Goal: Task Accomplishment & Management: Manage account settings

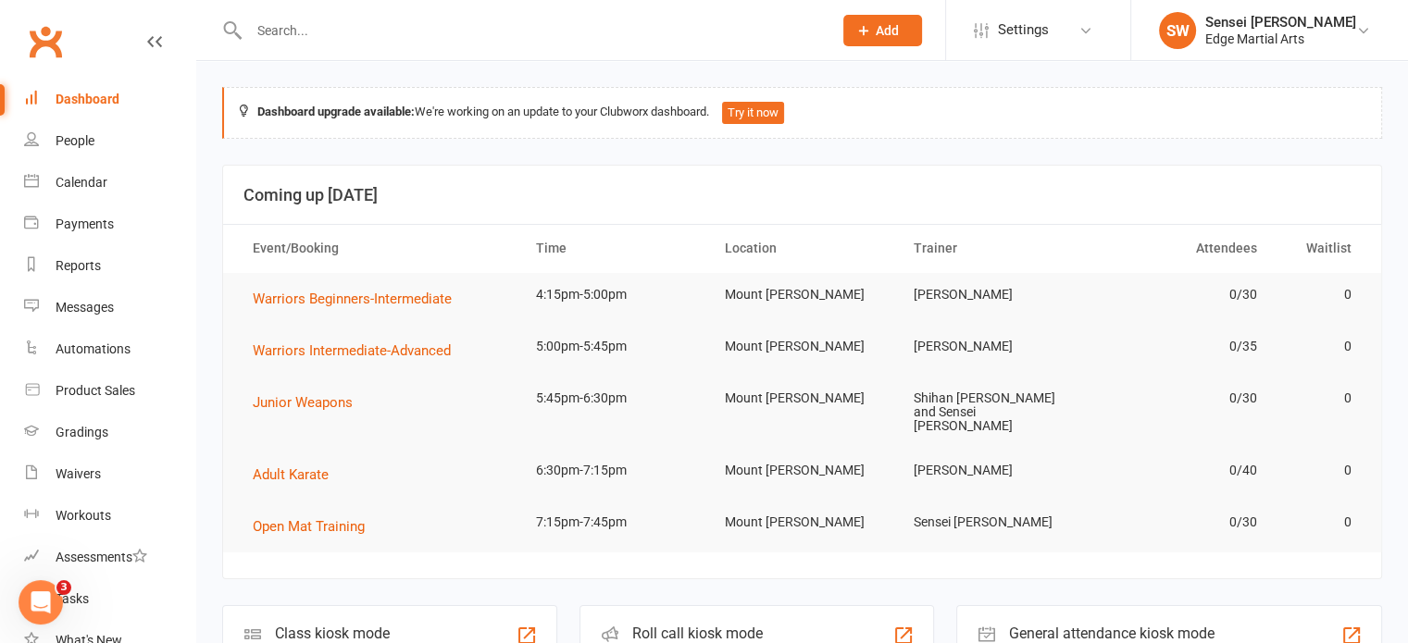
click at [515, 41] on input "text" at bounding box center [531, 31] width 576 height 26
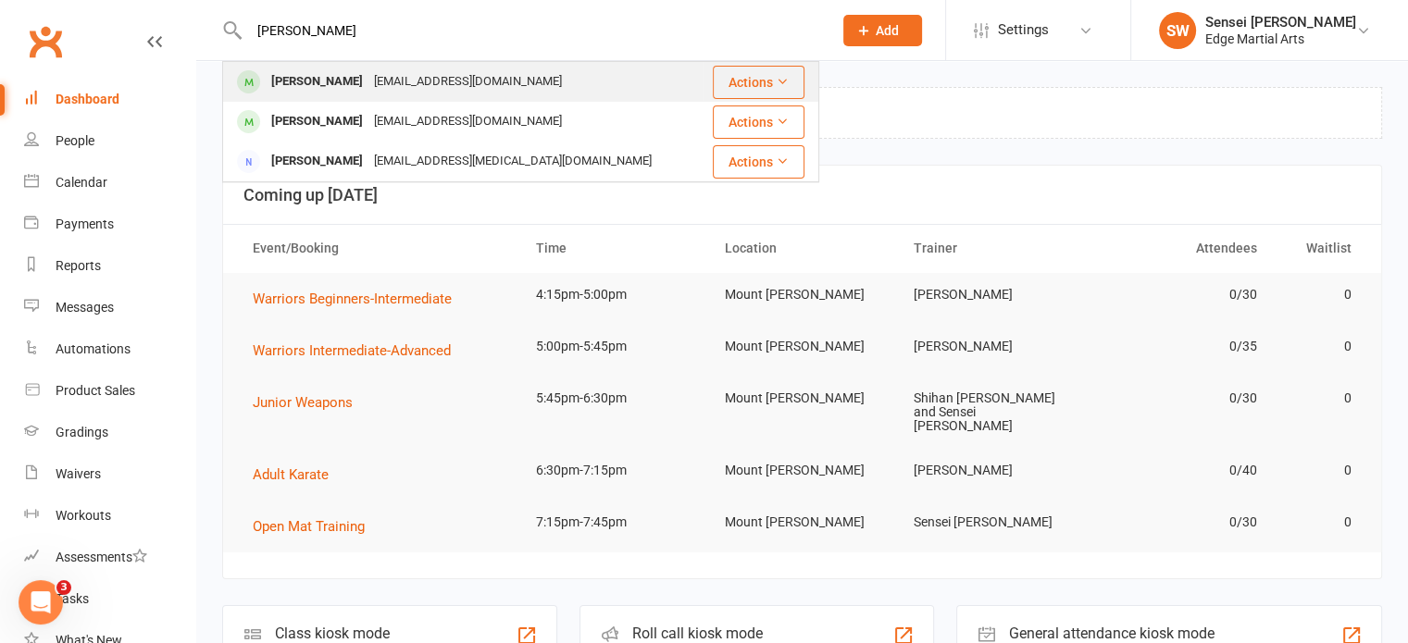
type input "[PERSON_NAME]"
click at [298, 86] on div "[PERSON_NAME]" at bounding box center [317, 82] width 103 height 27
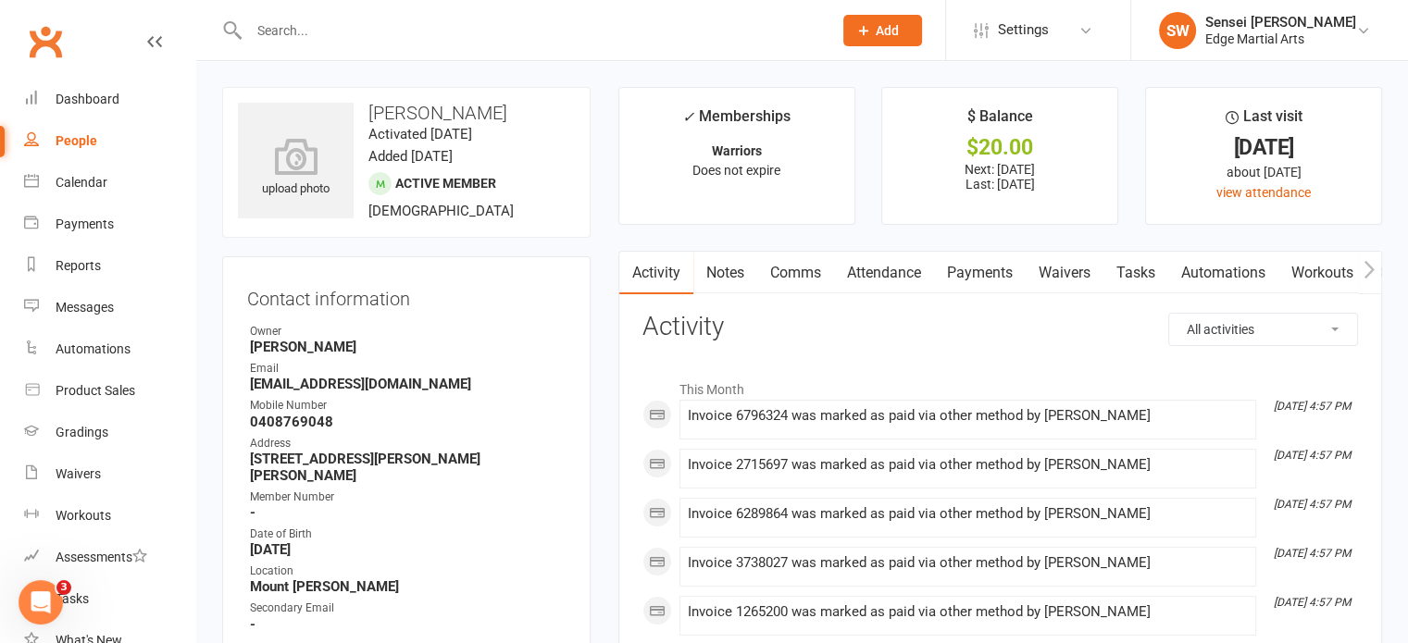
click at [978, 273] on link "Payments" at bounding box center [980, 273] width 92 height 43
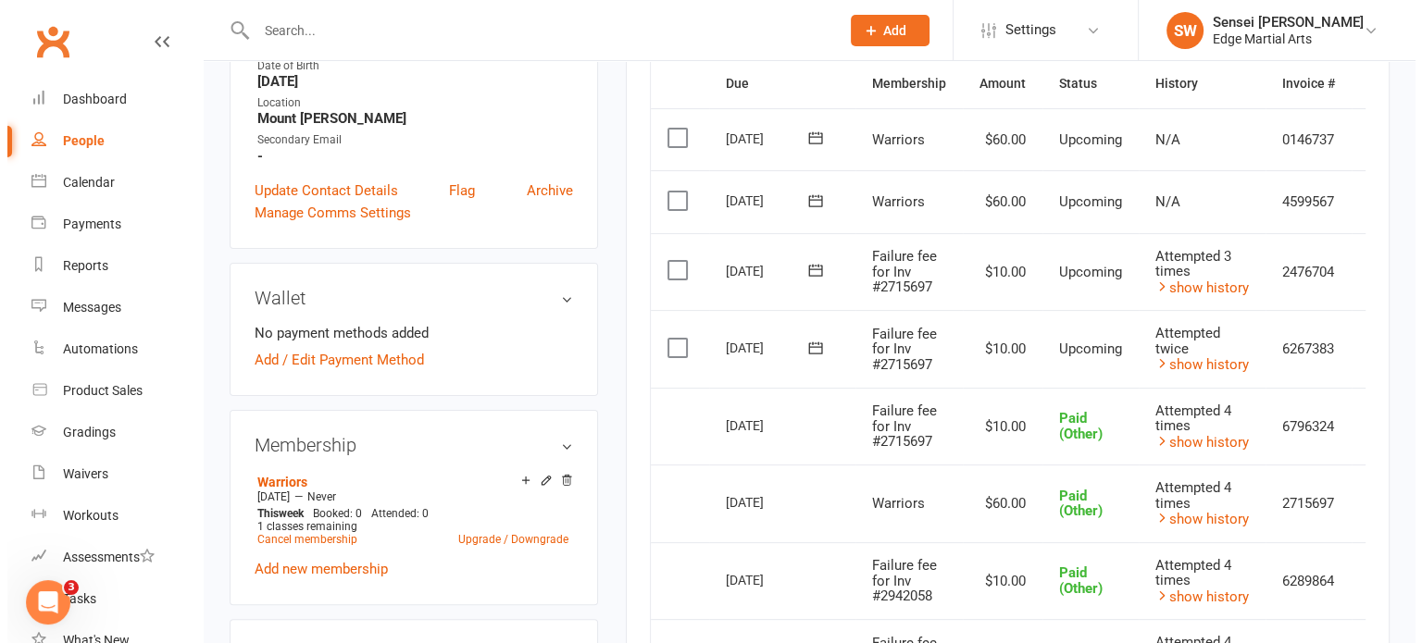
scroll to position [0, 44]
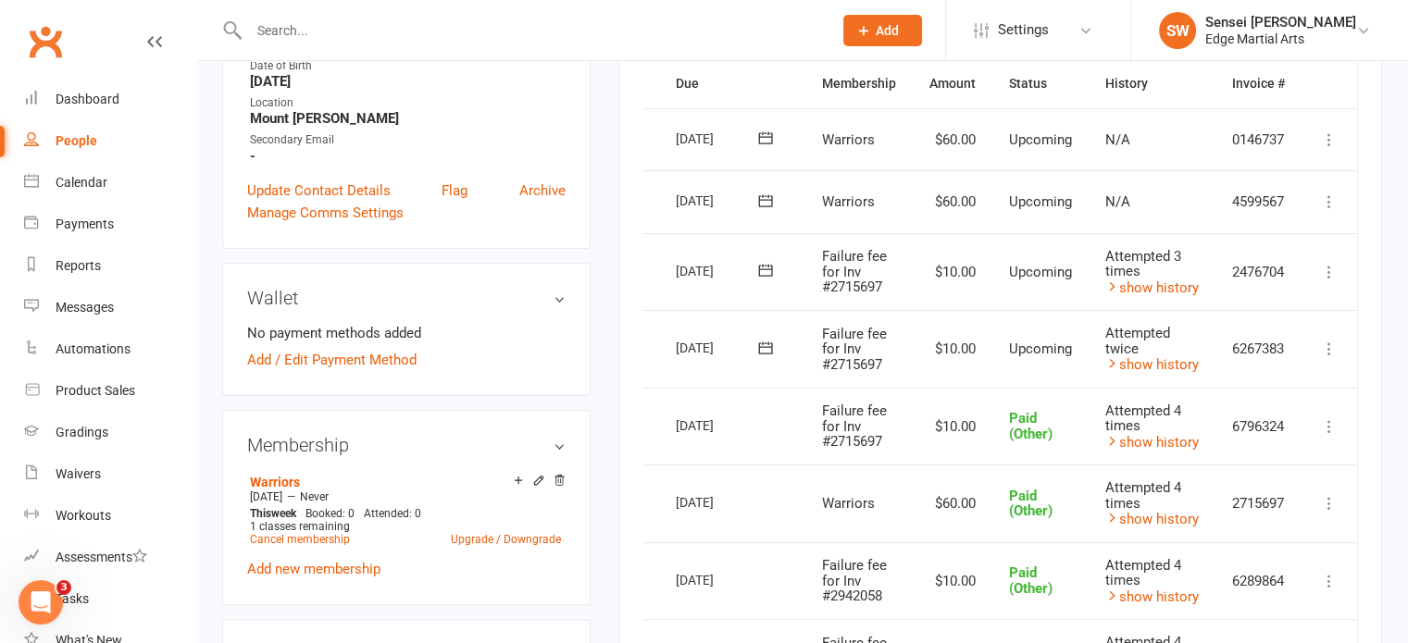
click at [1328, 349] on icon at bounding box center [1329, 349] width 19 height 19
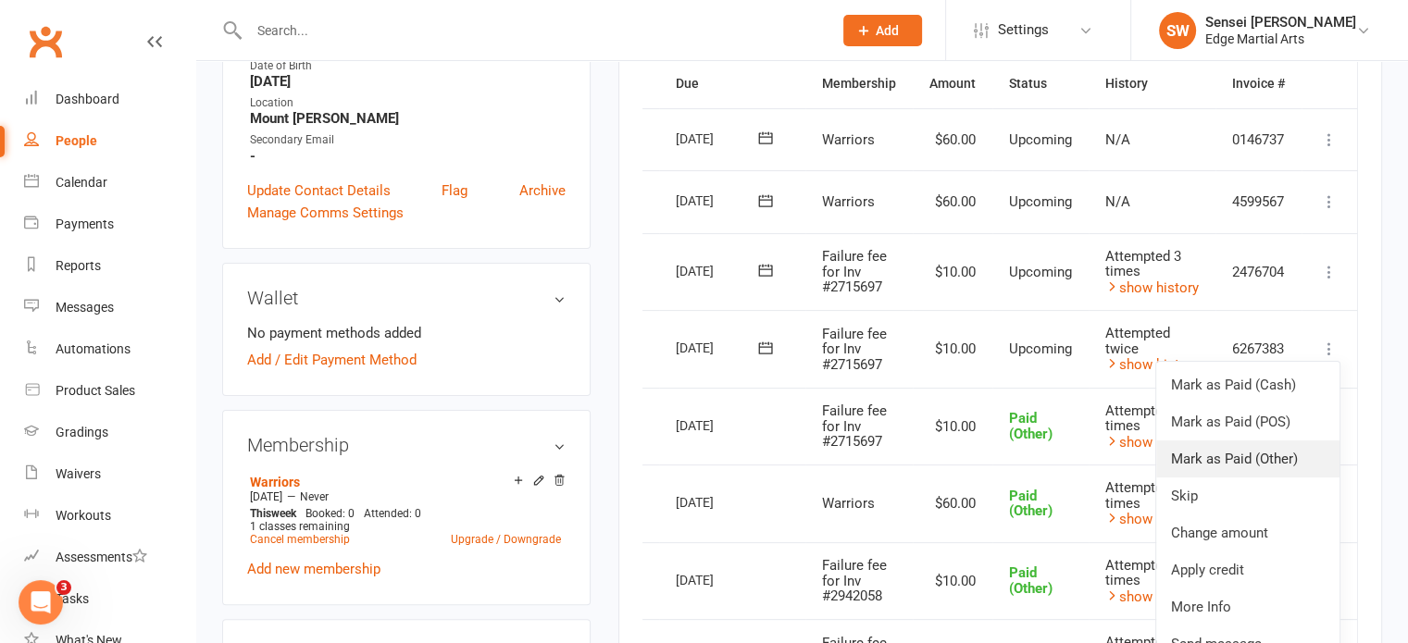
click at [1229, 455] on link "Mark as Paid (Other)" at bounding box center [1247, 459] width 183 height 37
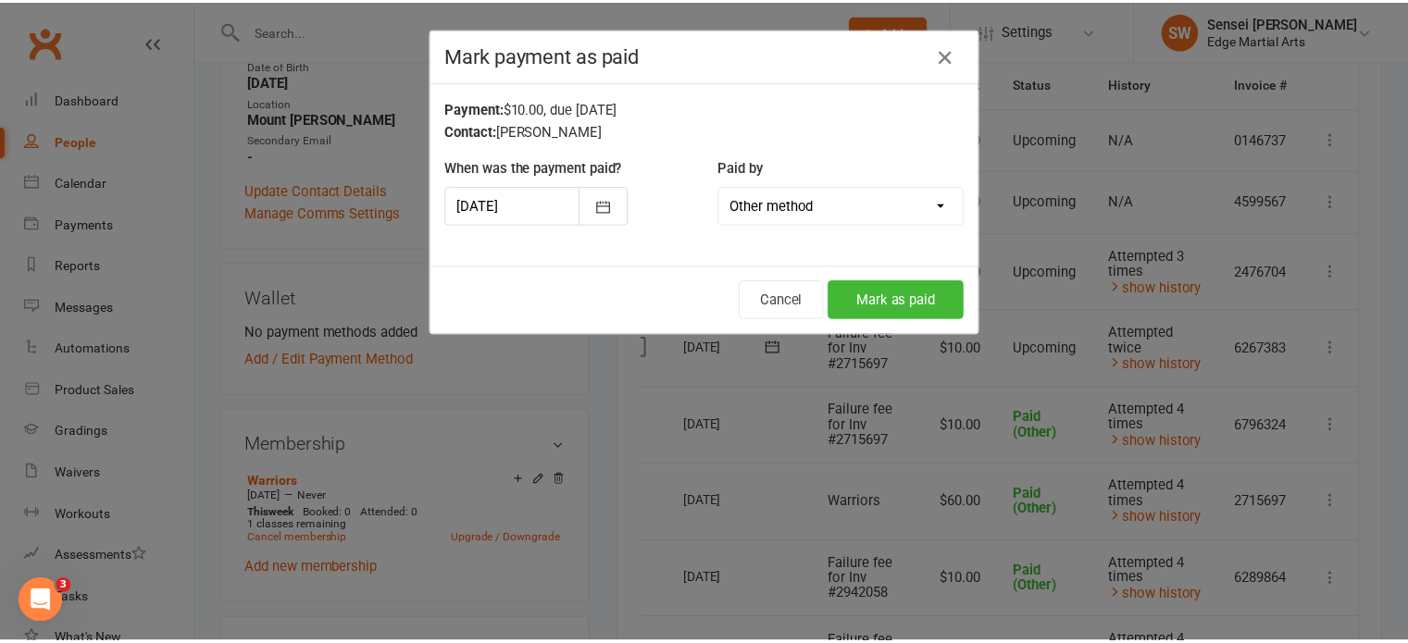
scroll to position [0, 34]
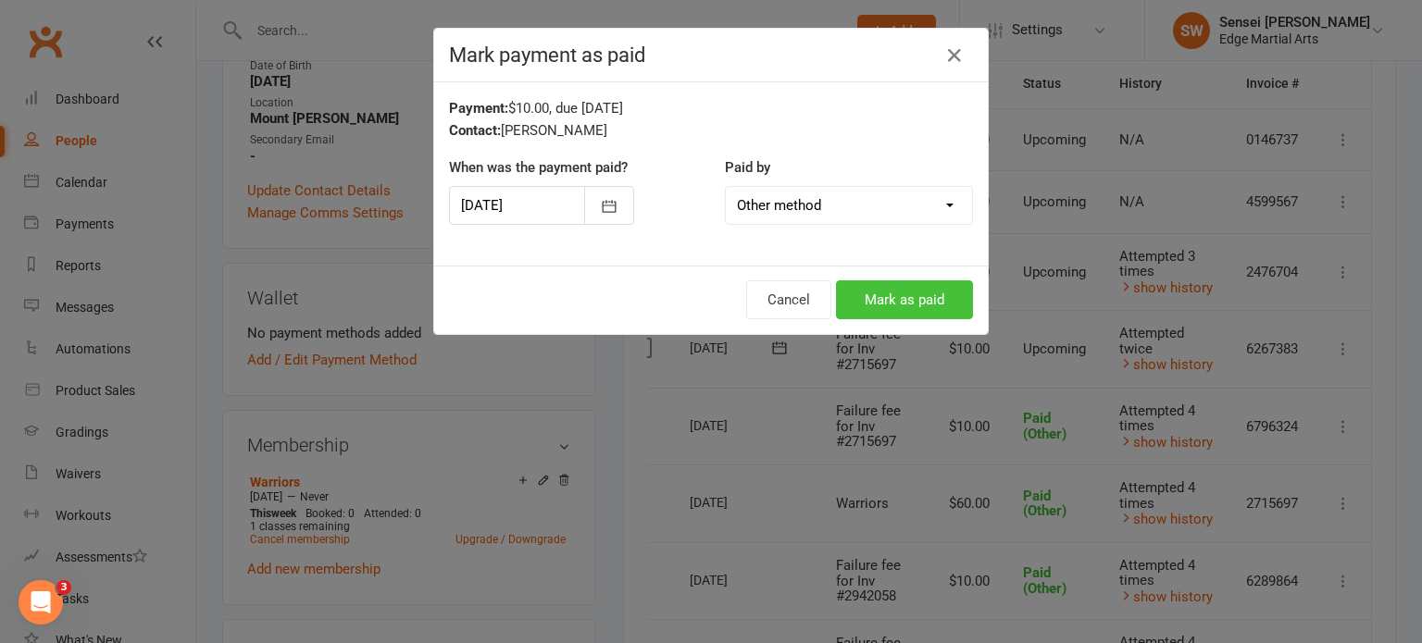
click at [903, 295] on button "Mark as paid" at bounding box center [904, 299] width 137 height 39
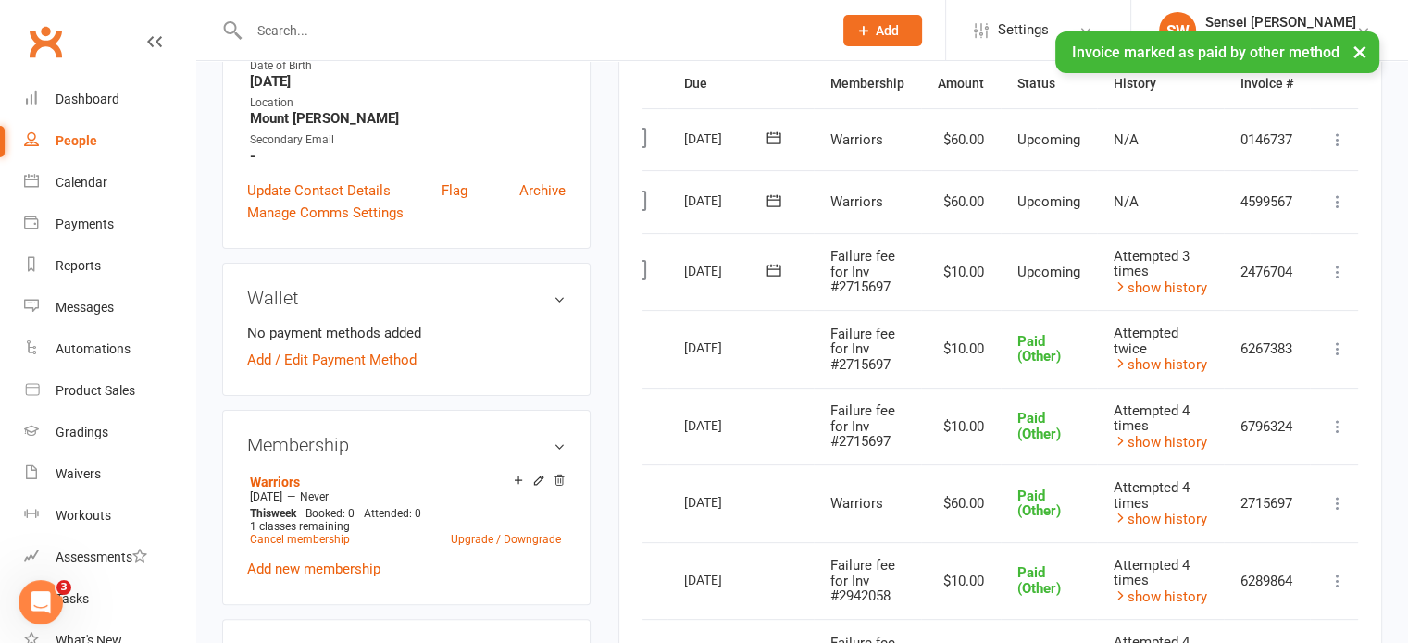
click at [1335, 273] on icon at bounding box center [1337, 272] width 19 height 19
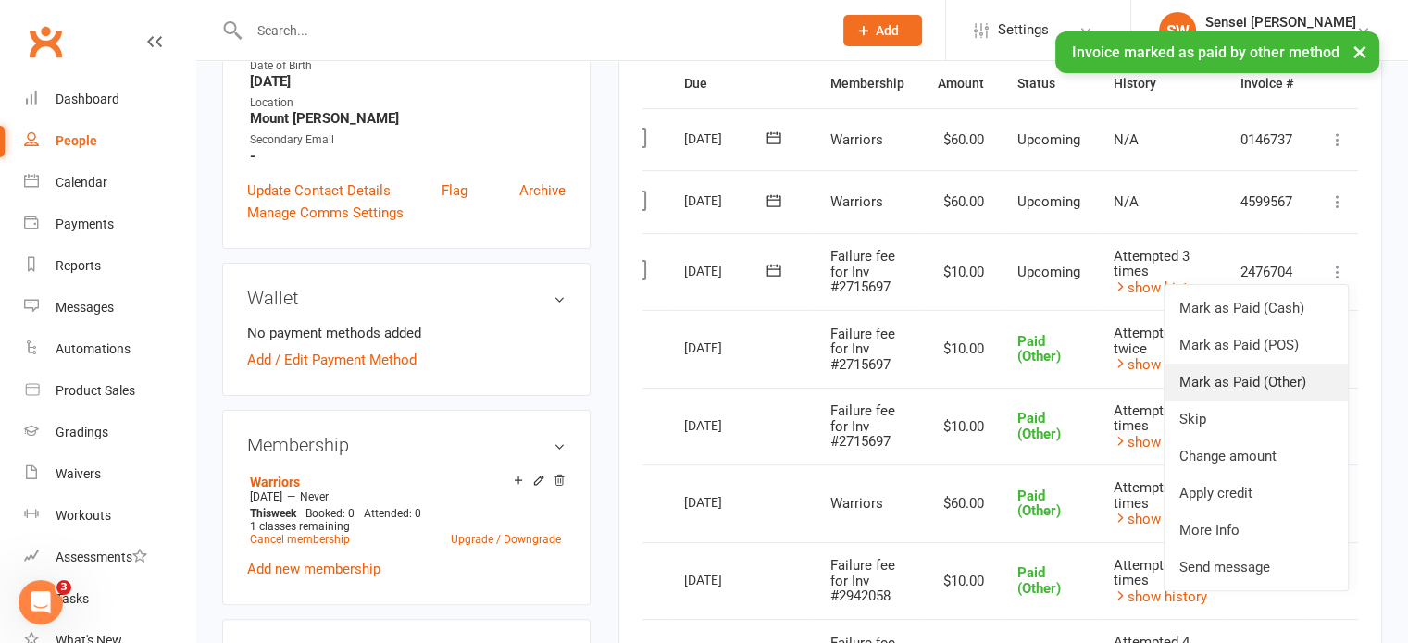
click at [1267, 379] on link "Mark as Paid (Other)" at bounding box center [1256, 382] width 183 height 37
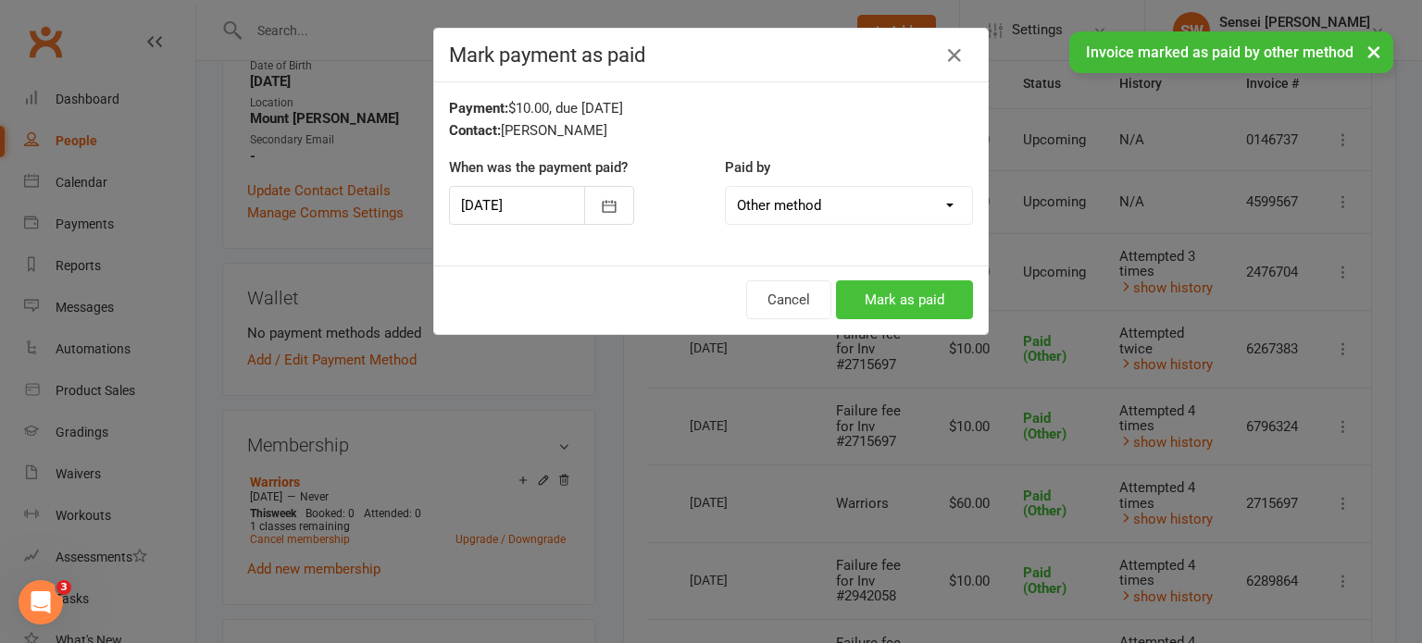
click at [890, 290] on button "Mark as paid" at bounding box center [904, 299] width 137 height 39
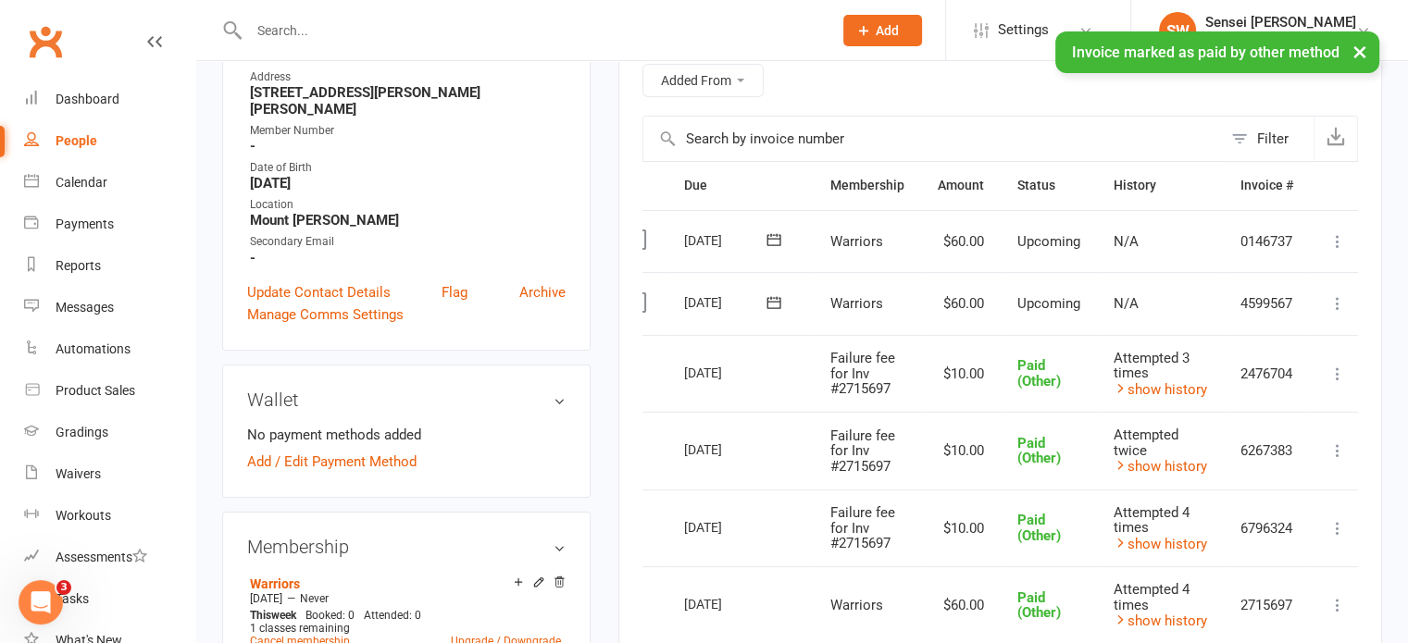
scroll to position [474, 0]
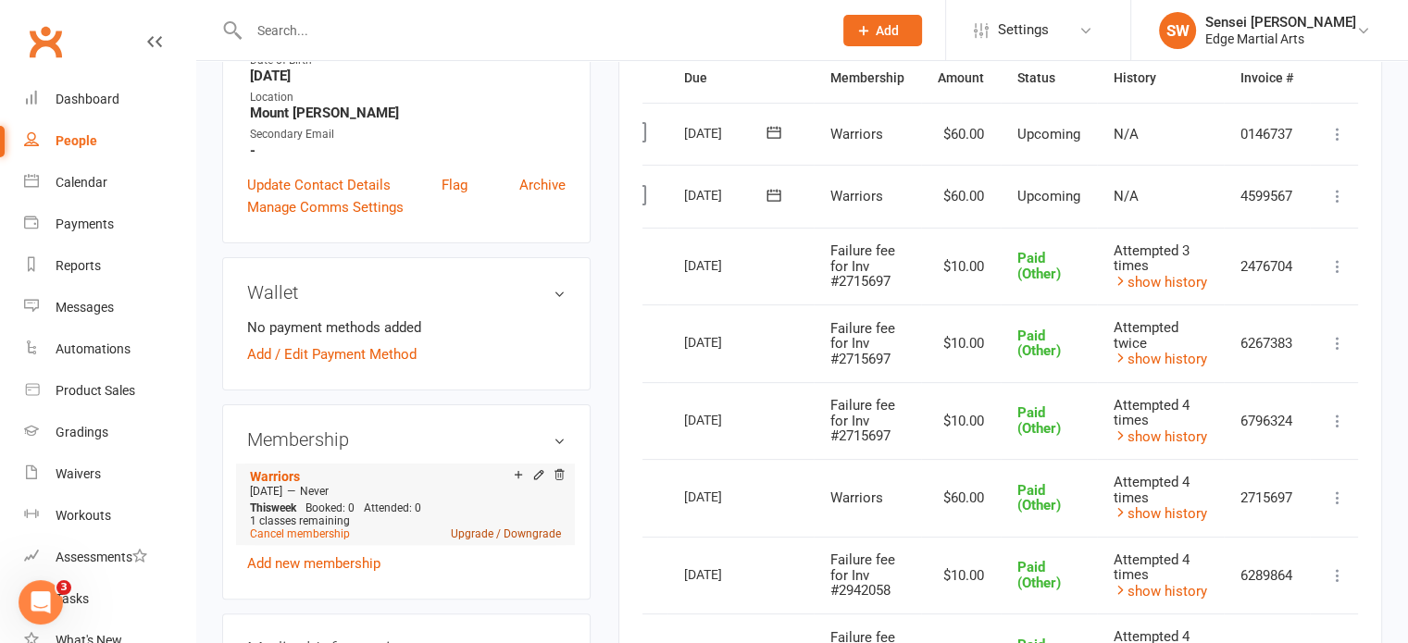
click at [519, 528] on link "Upgrade / Downgrade" at bounding box center [506, 534] width 110 height 13
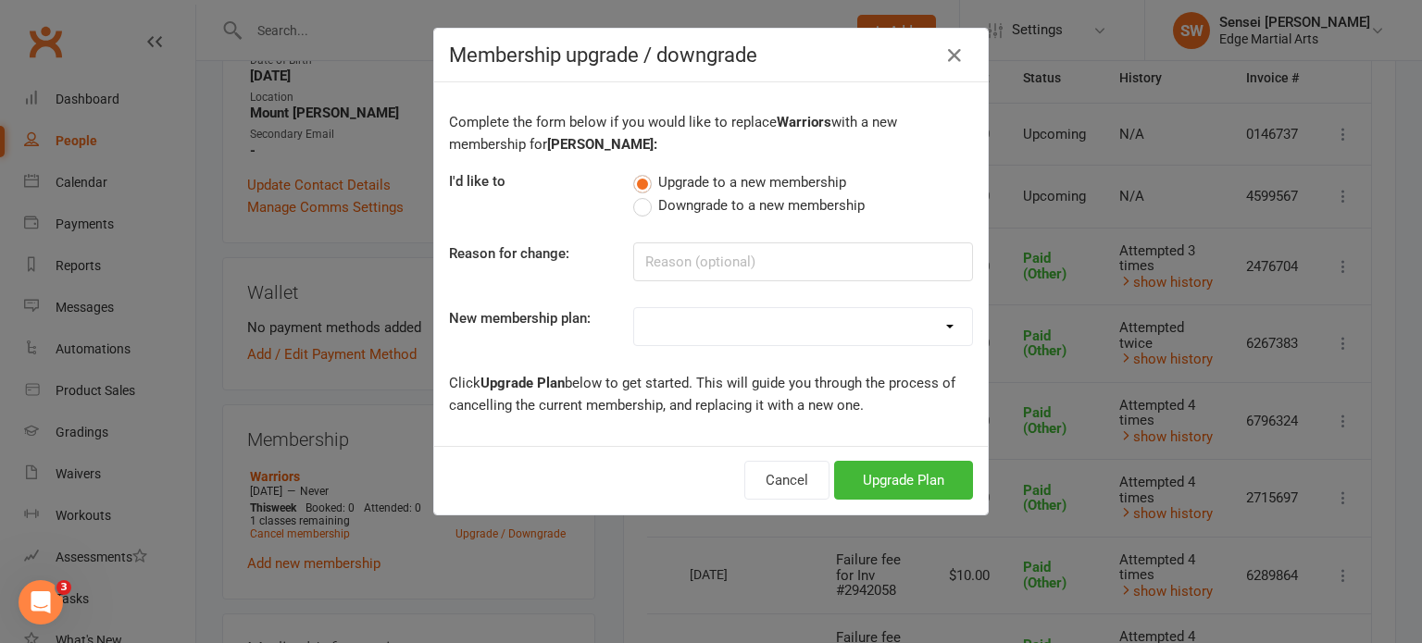
click at [636, 206] on label "Downgrade to a new membership" at bounding box center [748, 205] width 231 height 22
click at [636, 194] on input "Downgrade to a new membership" at bounding box center [639, 194] width 12 height 0
click at [848, 318] on select "Kinda Ninjas Little Ninjas Warriors EdgeKick Fit 1 Re opening members- fortnigh…" at bounding box center [803, 326] width 338 height 37
select select "2"
click at [634, 308] on select "Kinda Ninjas Little Ninjas Warriors EdgeKick Fit 1 Re opening members- fortnigh…" at bounding box center [803, 326] width 338 height 37
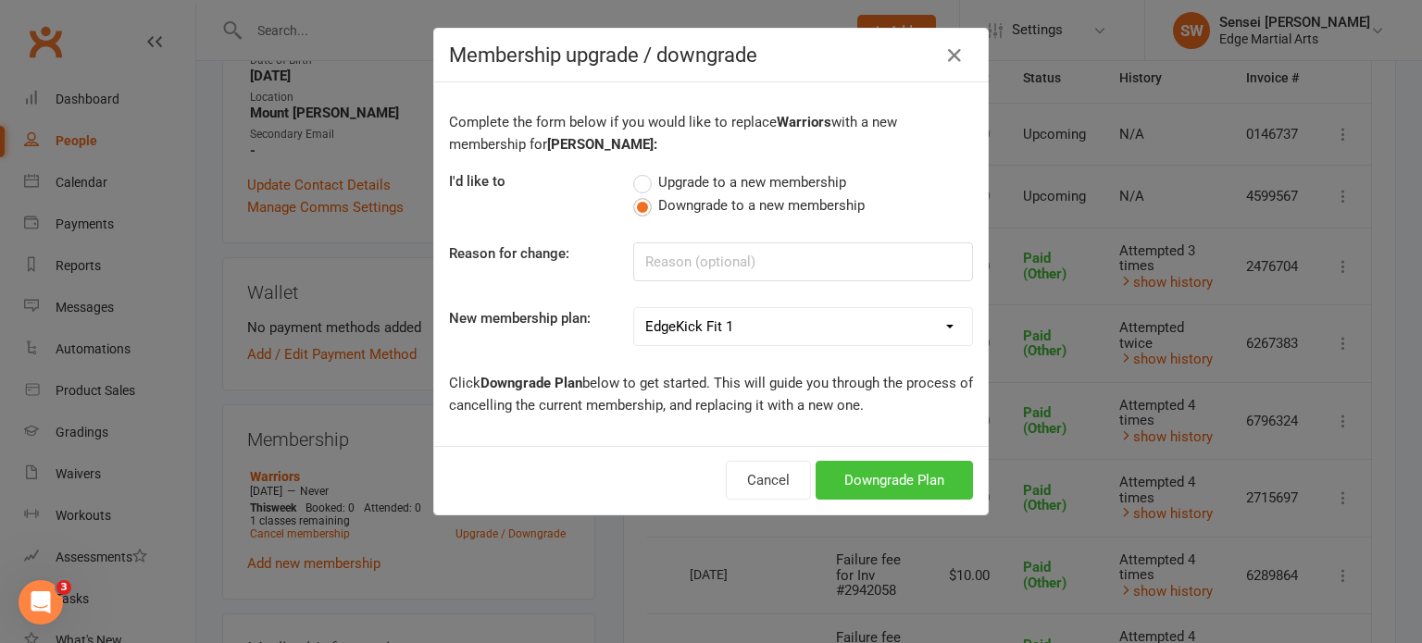
click at [867, 472] on button "Downgrade Plan" at bounding box center [894, 480] width 157 height 39
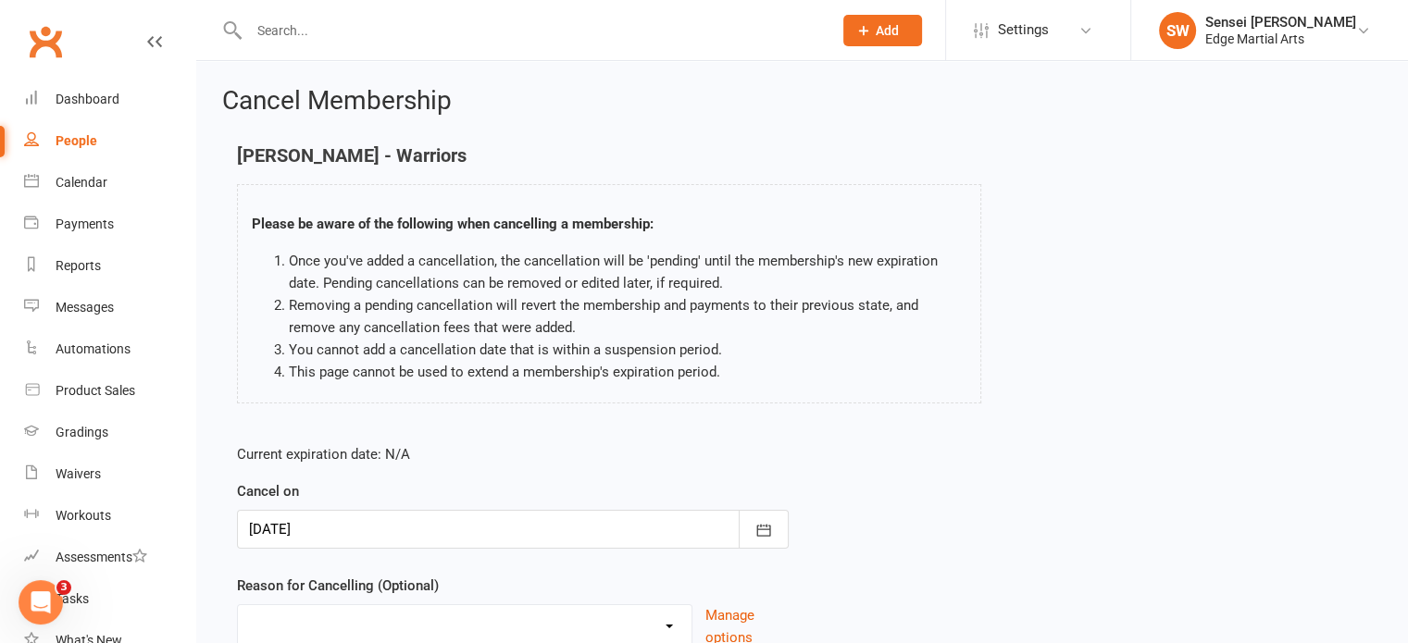
scroll to position [155, 0]
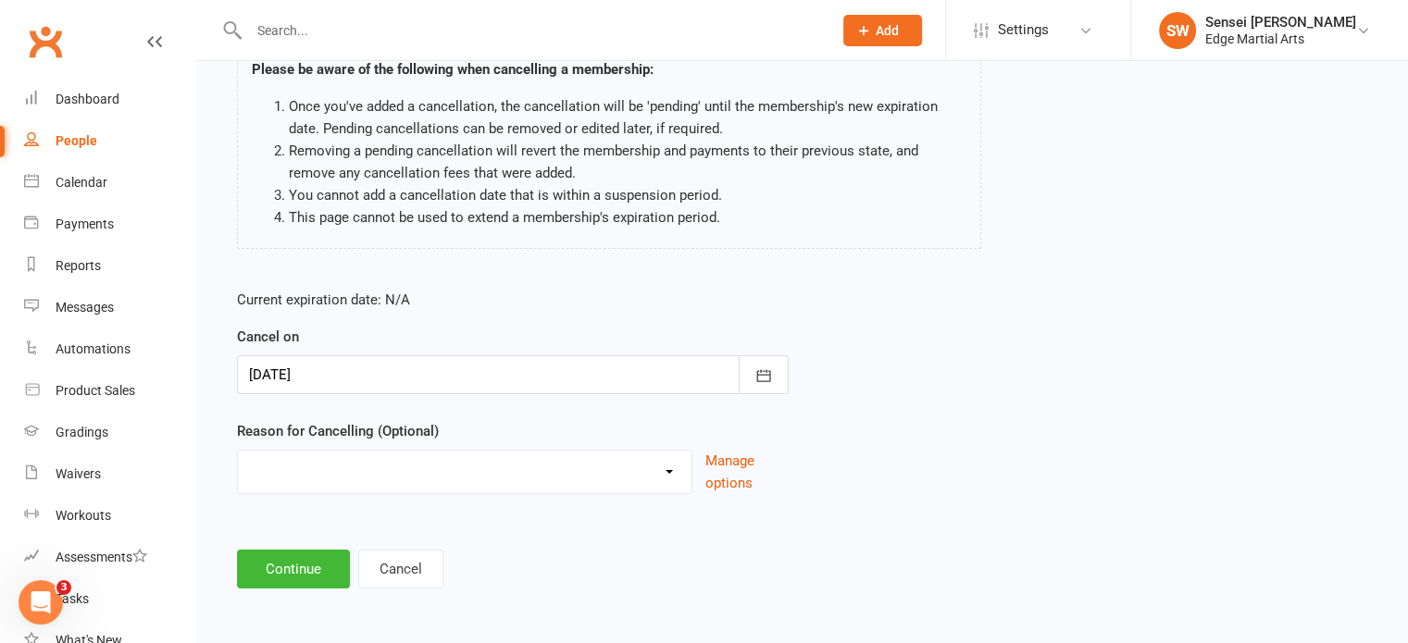
click at [663, 477] on select "Holiday Injury Other reason" at bounding box center [465, 469] width 454 height 37
select select "2"
click at [238, 451] on select "Holiday Injury Other reason" at bounding box center [465, 469] width 454 height 37
click at [306, 572] on input at bounding box center [513, 569] width 552 height 39
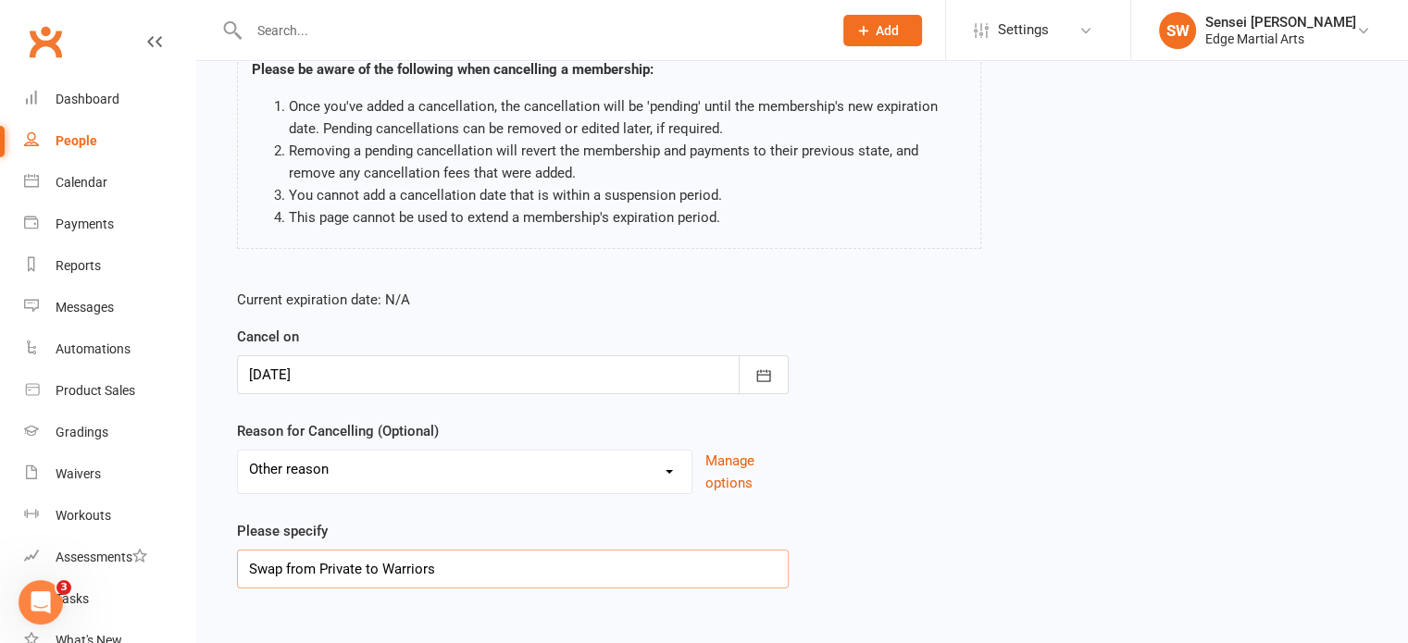
scroll to position [248, 0]
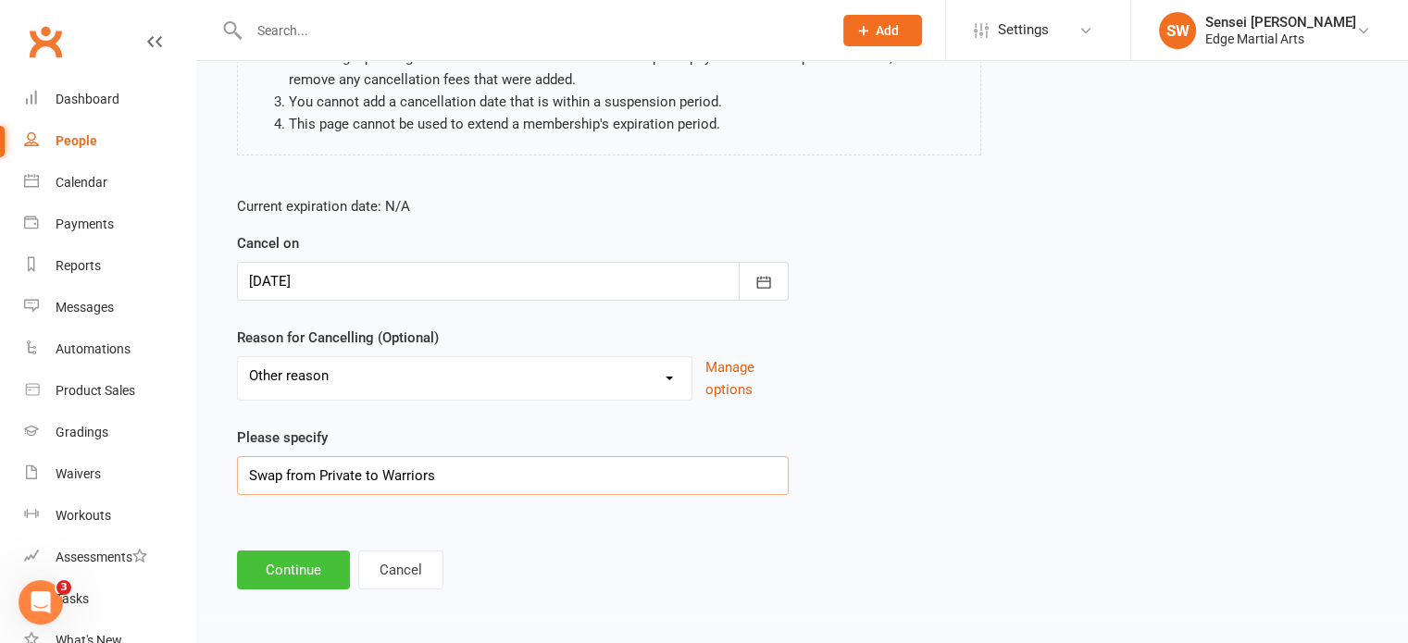
type input "Swap from Private to Warriors"
click at [289, 573] on button "Continue" at bounding box center [293, 570] width 113 height 39
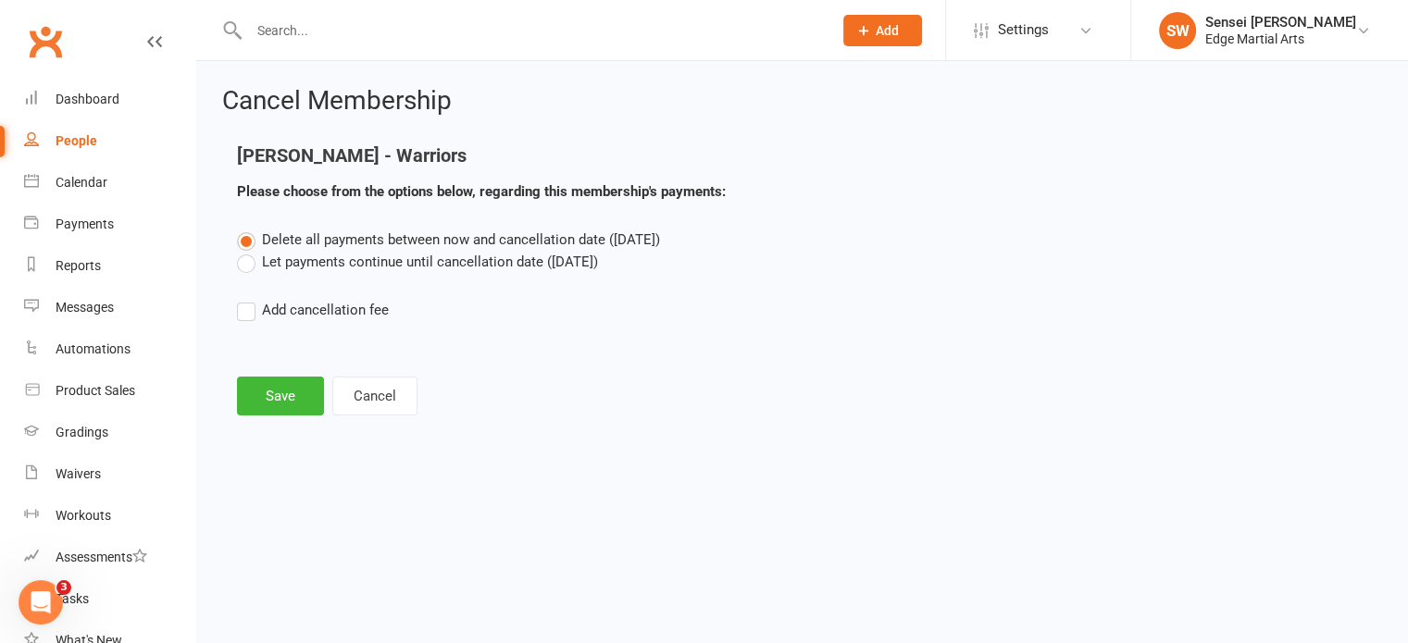
scroll to position [0, 0]
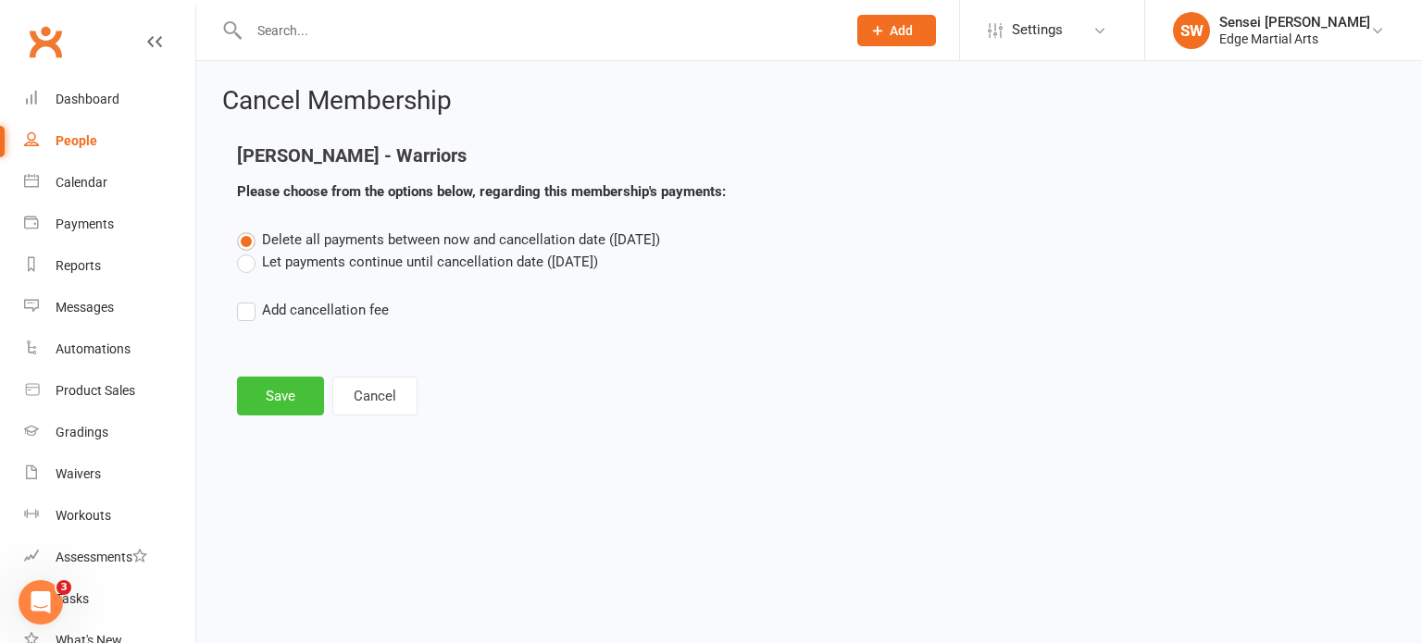
click at [290, 387] on button "Save" at bounding box center [280, 396] width 87 height 39
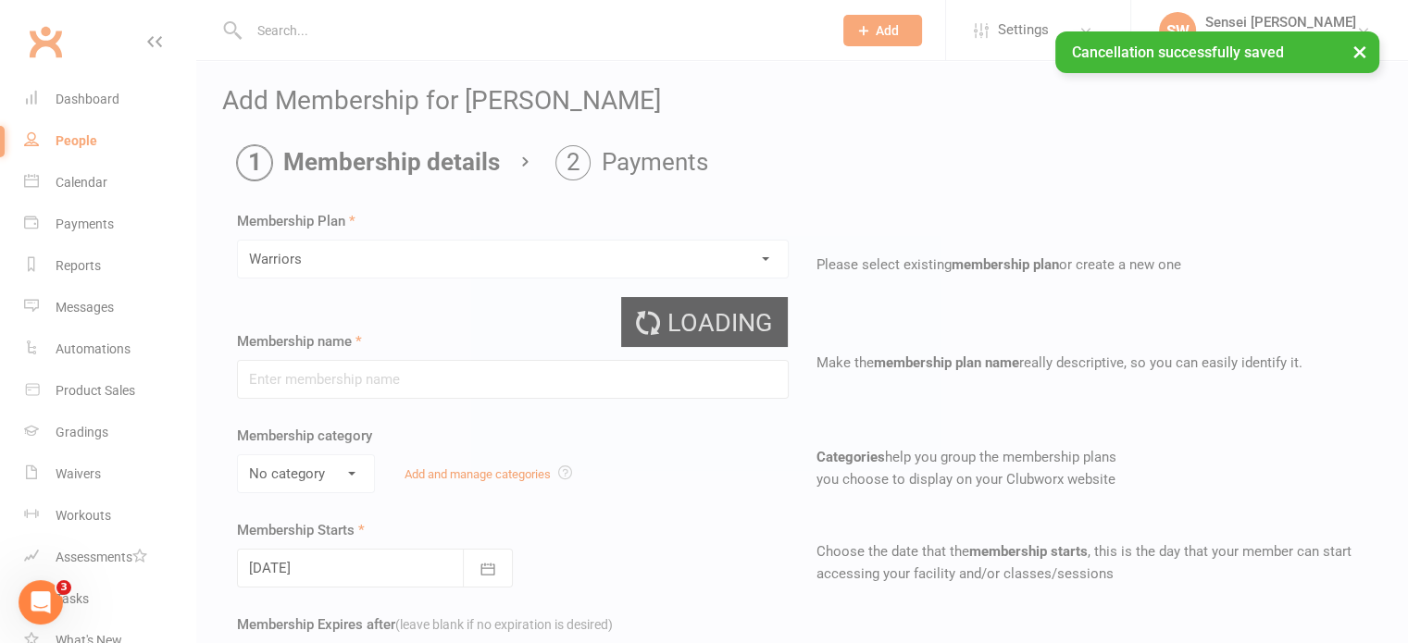
type input "Warriors"
select select "2"
type input "0"
type input "1"
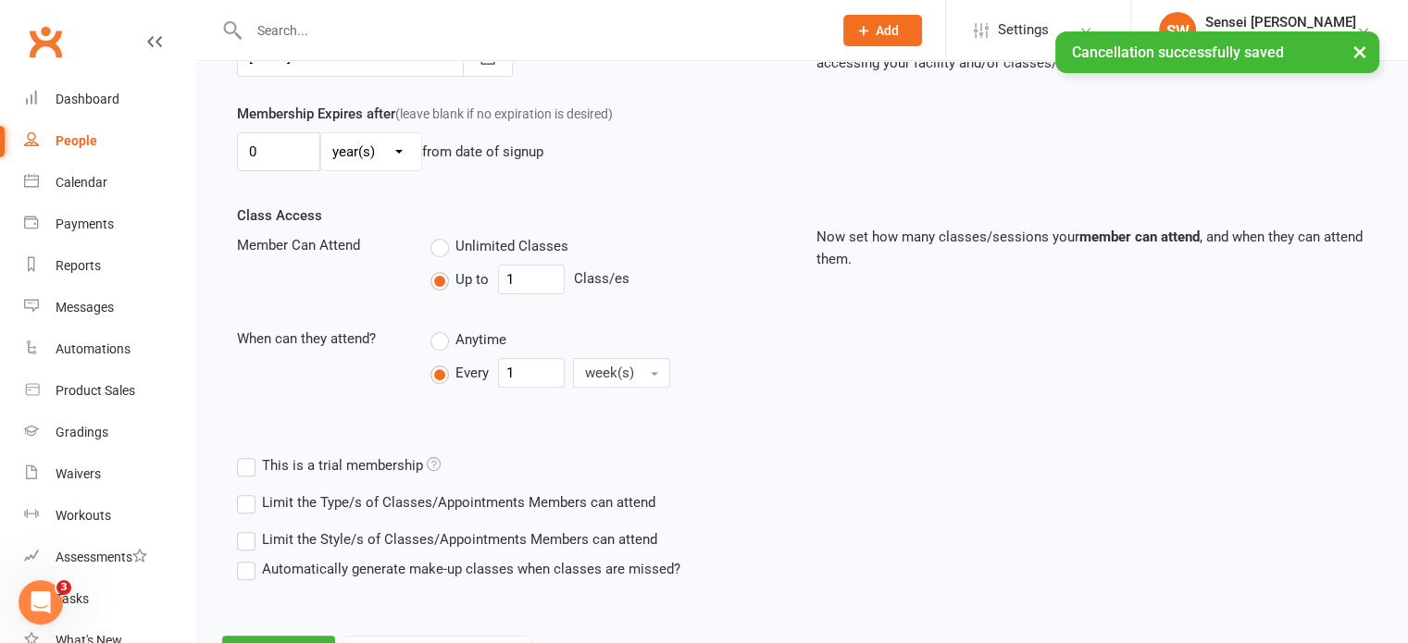
scroll to position [592, 0]
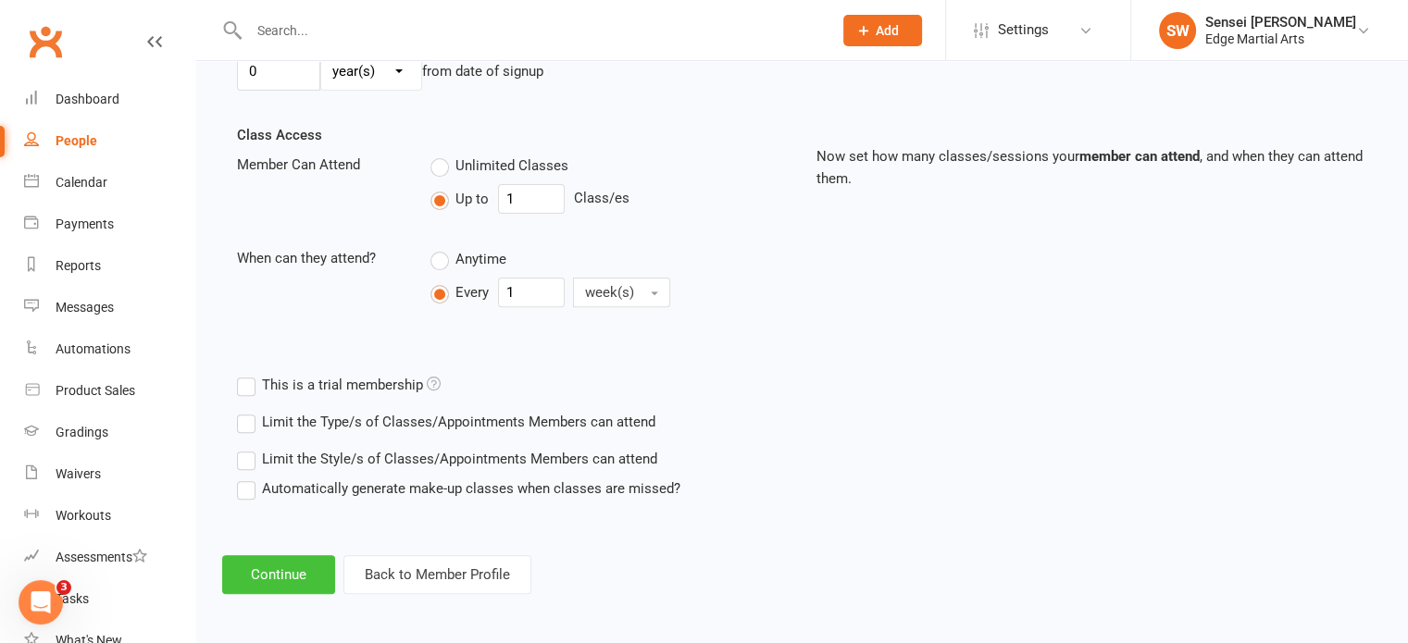
click at [284, 567] on button "Continue" at bounding box center [278, 574] width 113 height 39
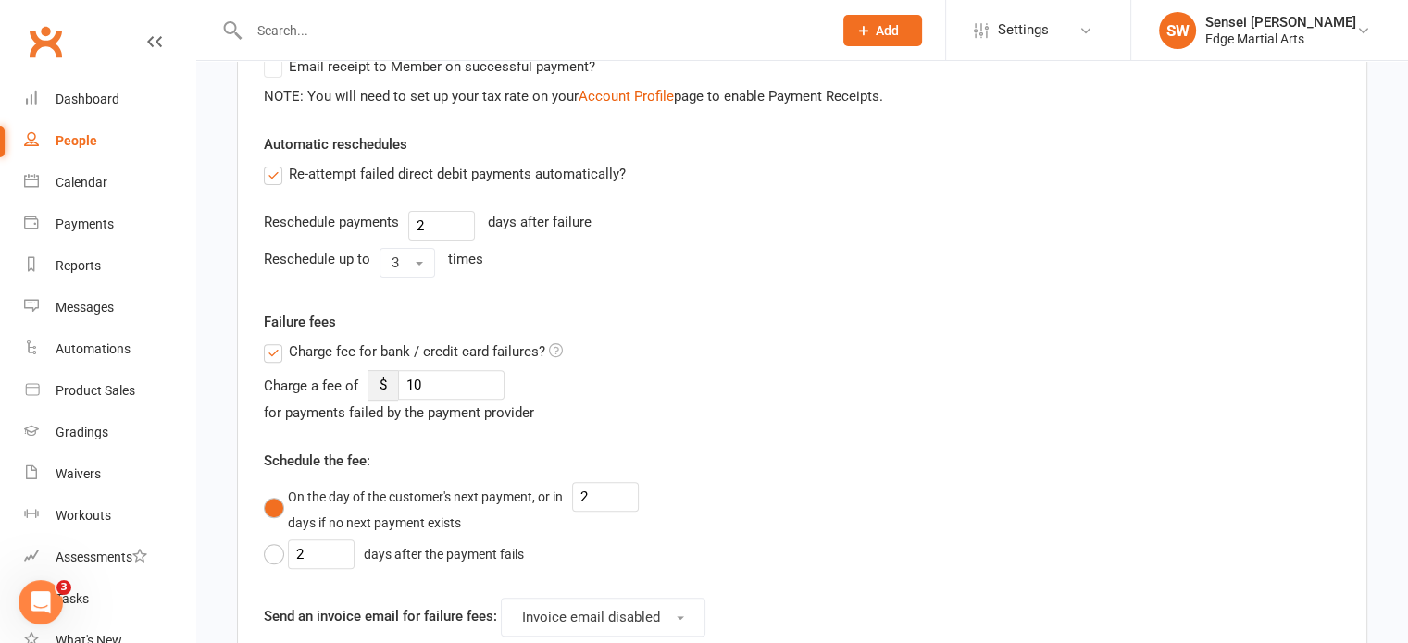
scroll to position [0, 0]
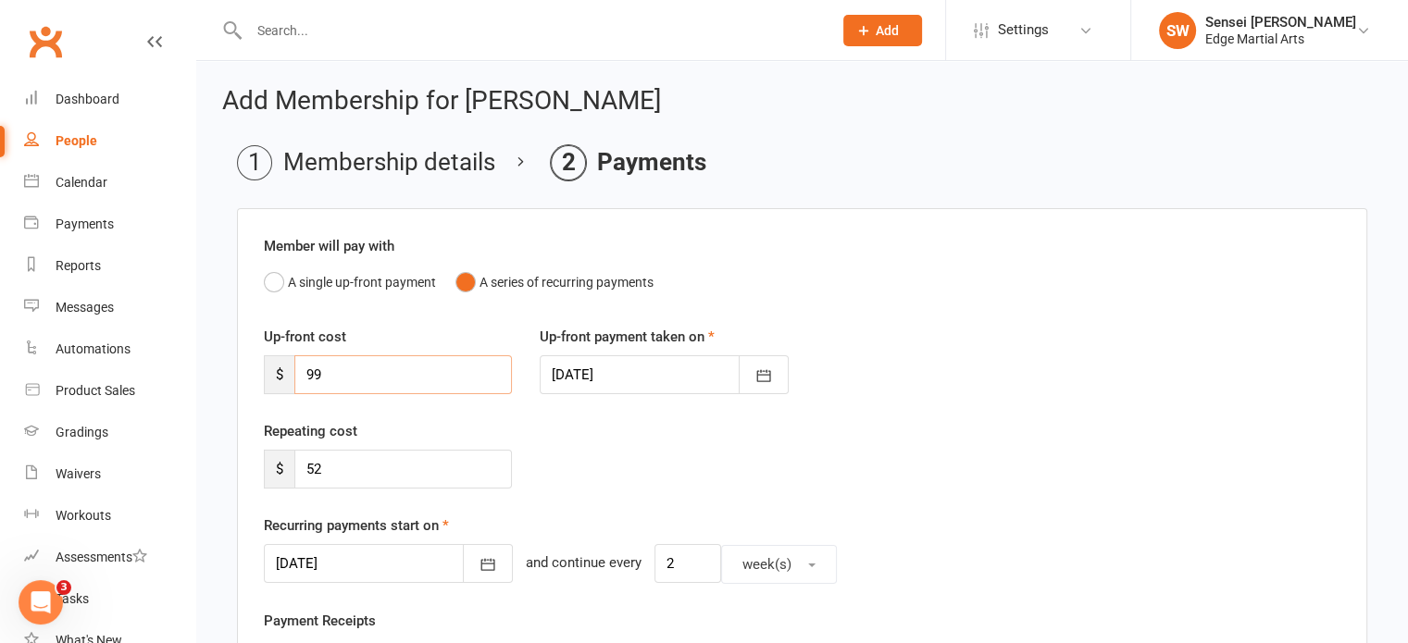
click at [341, 381] on input "99" at bounding box center [403, 374] width 218 height 39
type input "9"
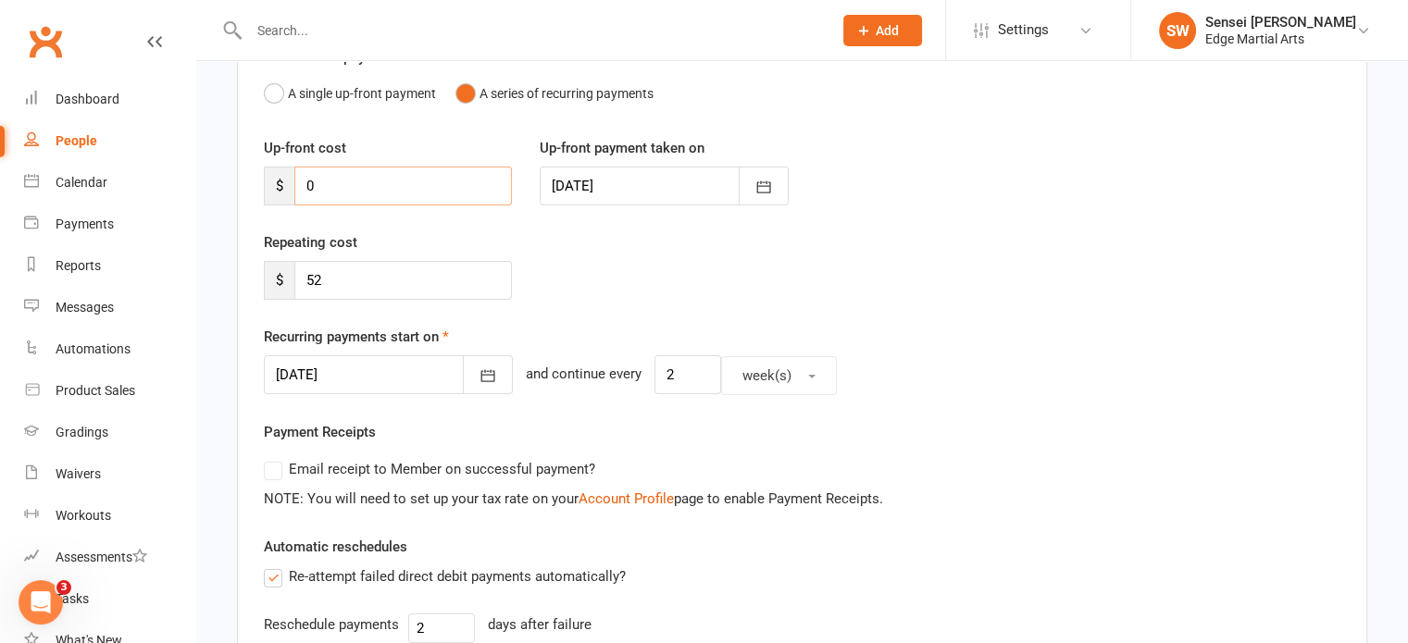
scroll to position [196, 0]
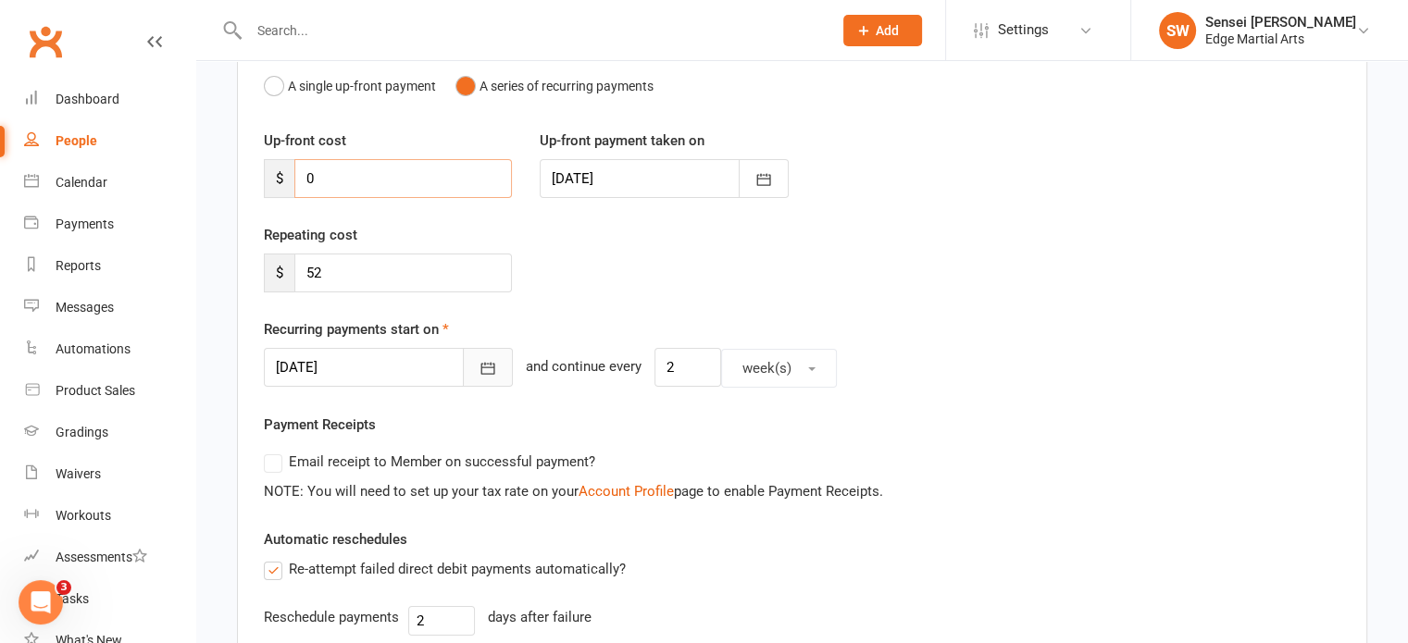
type input "0"
click at [479, 364] on icon "button" at bounding box center [488, 368] width 19 height 19
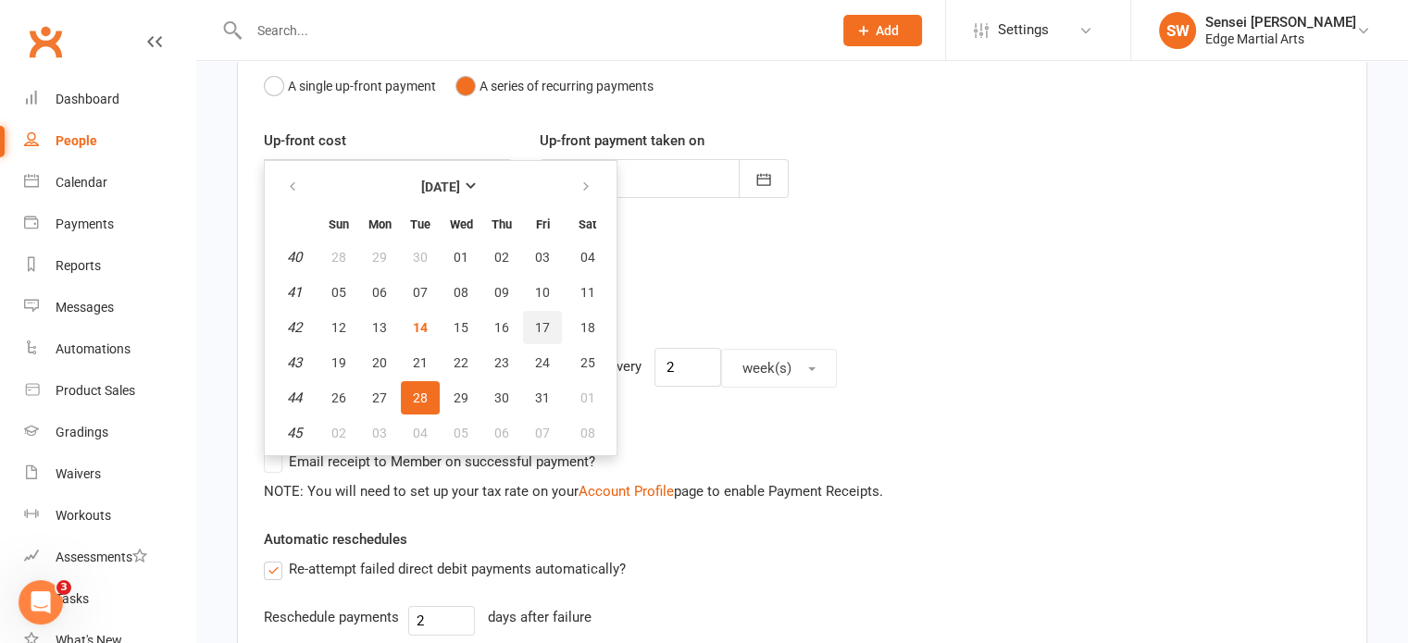
click at [541, 330] on span "17" at bounding box center [542, 327] width 15 height 15
type input "[DATE]"
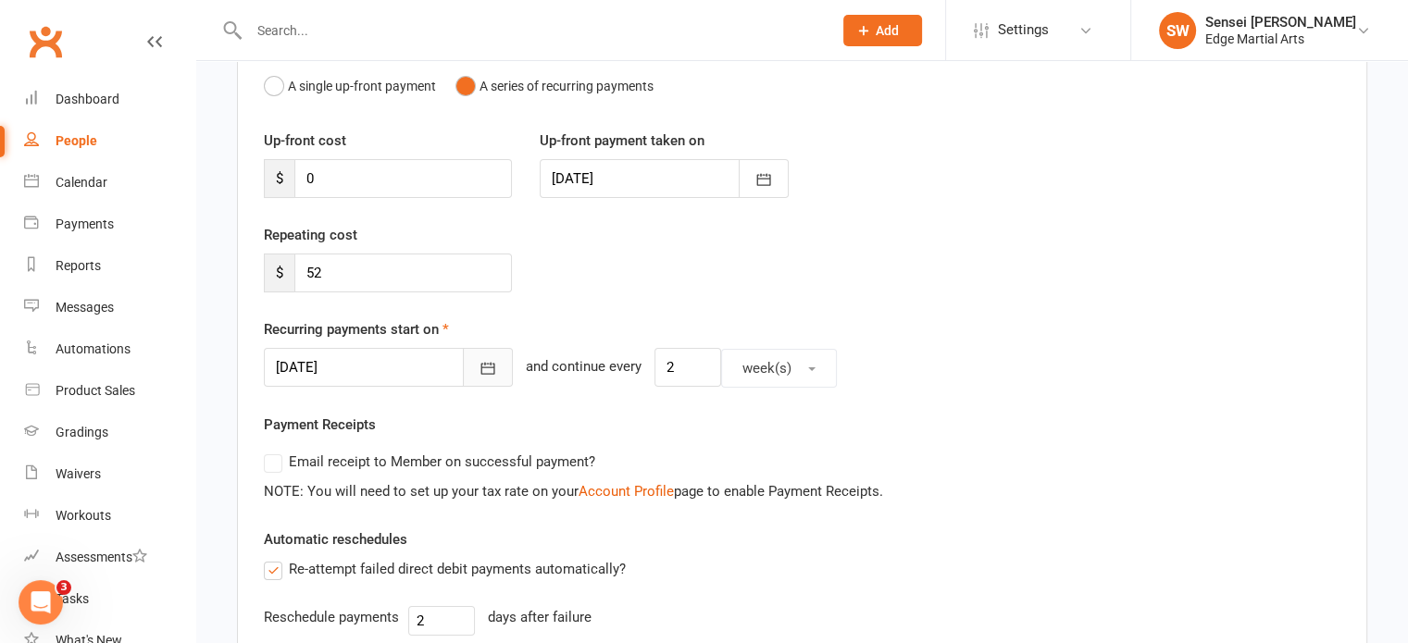
click at [463, 382] on button "button" at bounding box center [488, 367] width 50 height 39
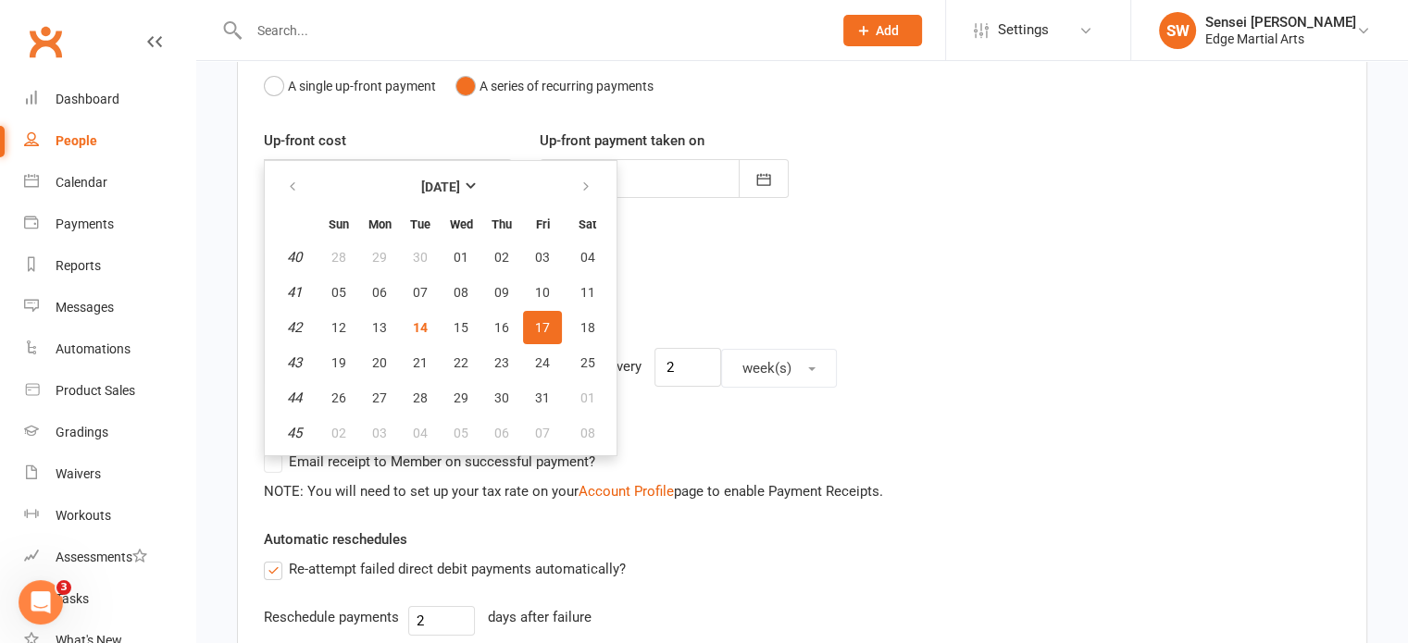
click at [544, 328] on span "17" at bounding box center [542, 327] width 15 height 15
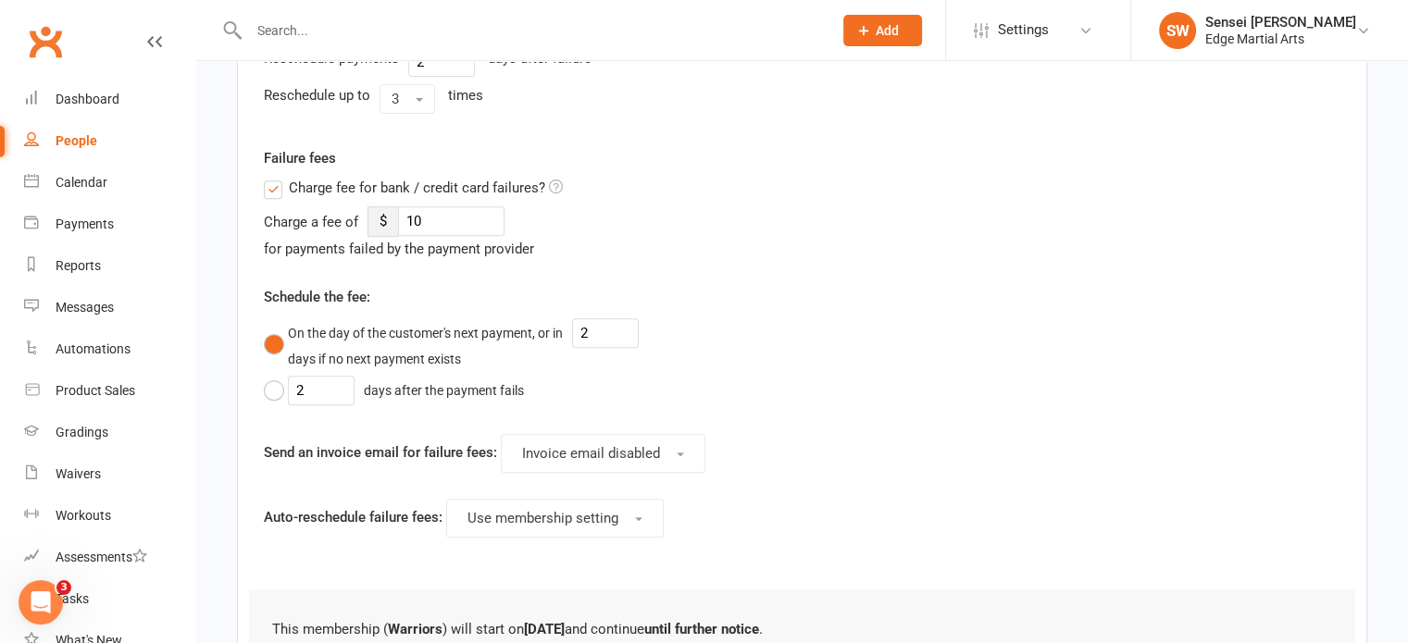
scroll to position [989, 0]
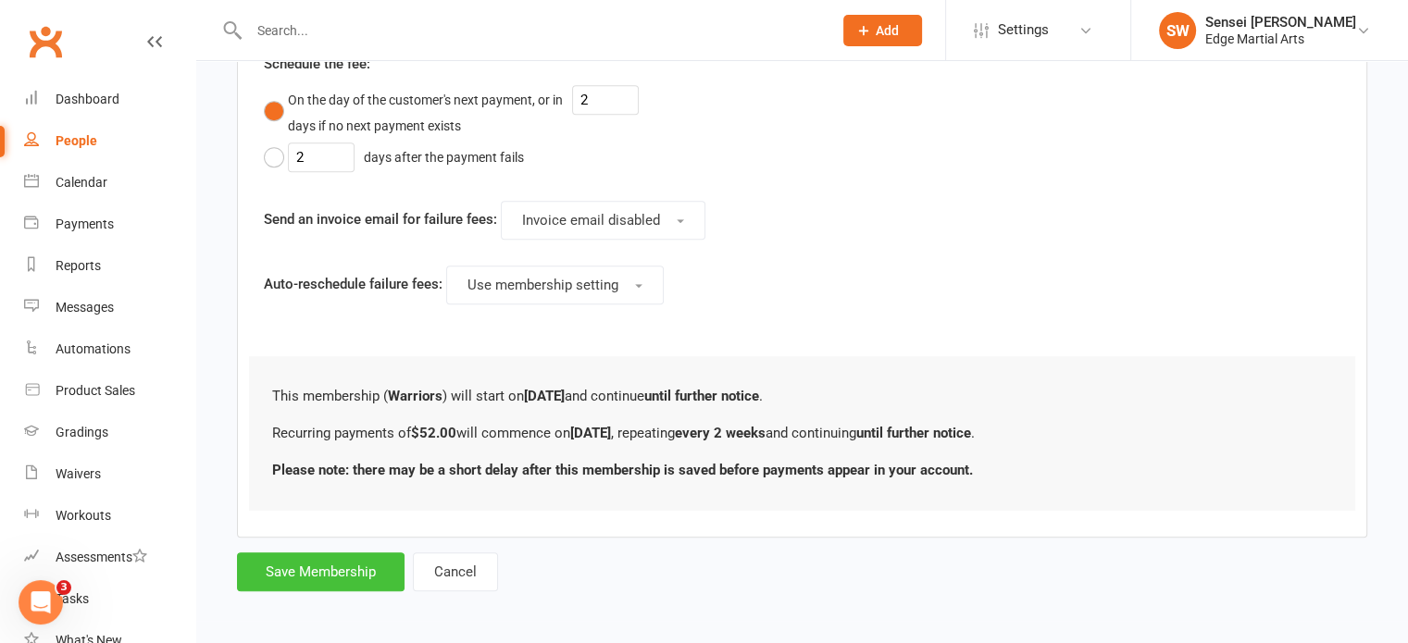
click at [300, 577] on button "Save Membership" at bounding box center [321, 572] width 168 height 39
